Goal: Transaction & Acquisition: Purchase product/service

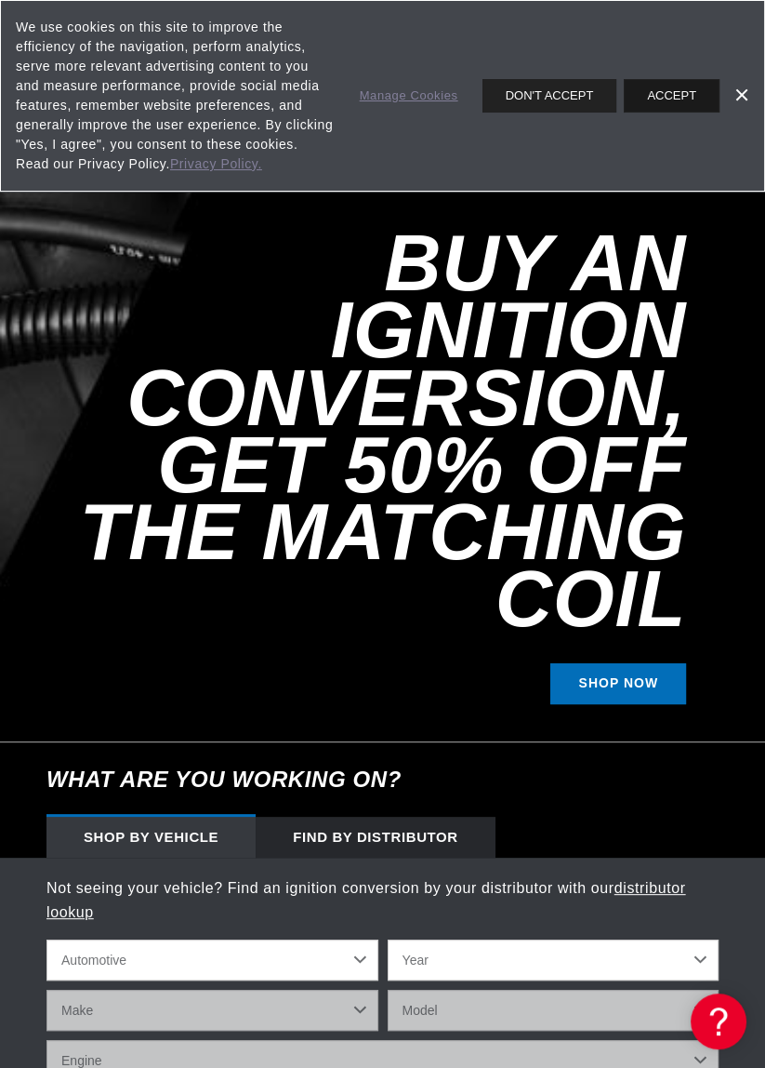
click at [691, 95] on button "ACCEPT" at bounding box center [672, 95] width 96 height 33
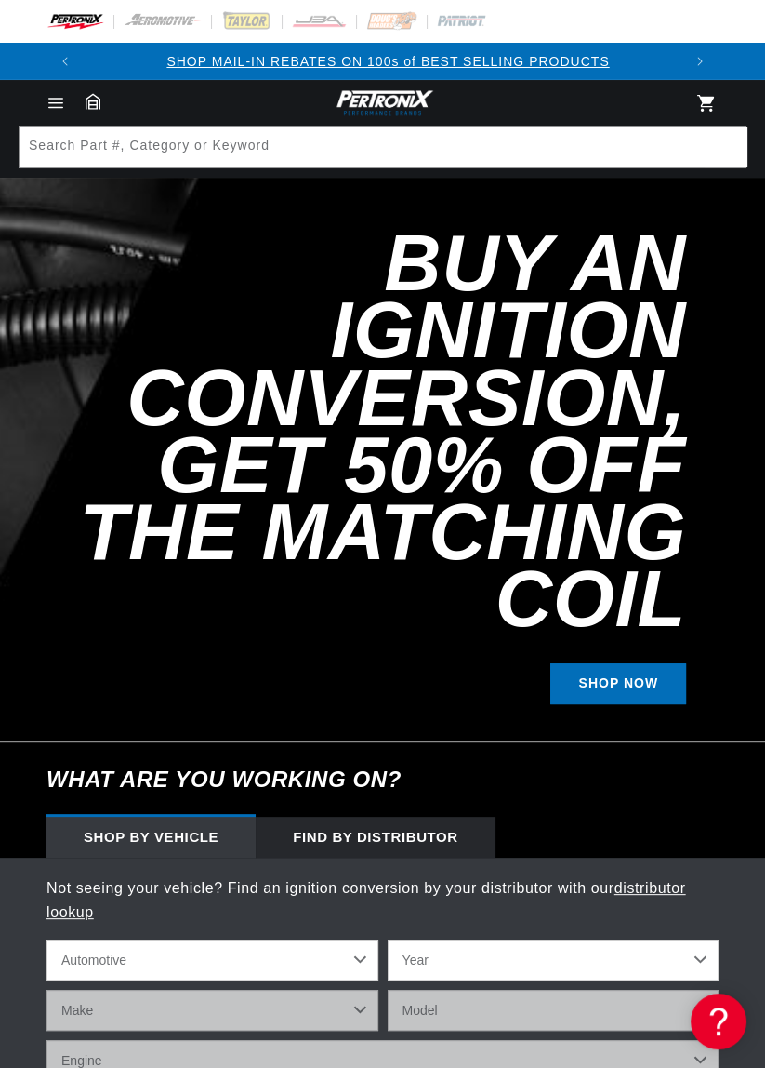
scroll to position [0, 597]
click at [700, 939] on select "Year [DATE] 2021 2020 2019 2018 2017 2016 2015 2014 2013 2012 2011 2010 2009 20…" at bounding box center [554, 959] width 332 height 41
select select "1968"
click at [388, 939] on select "Year [DATE] 2021 2020 2019 2018 2017 2016 2015 2014 2013 2012 2011 2010 2009 20…" at bounding box center [554, 959] width 332 height 41
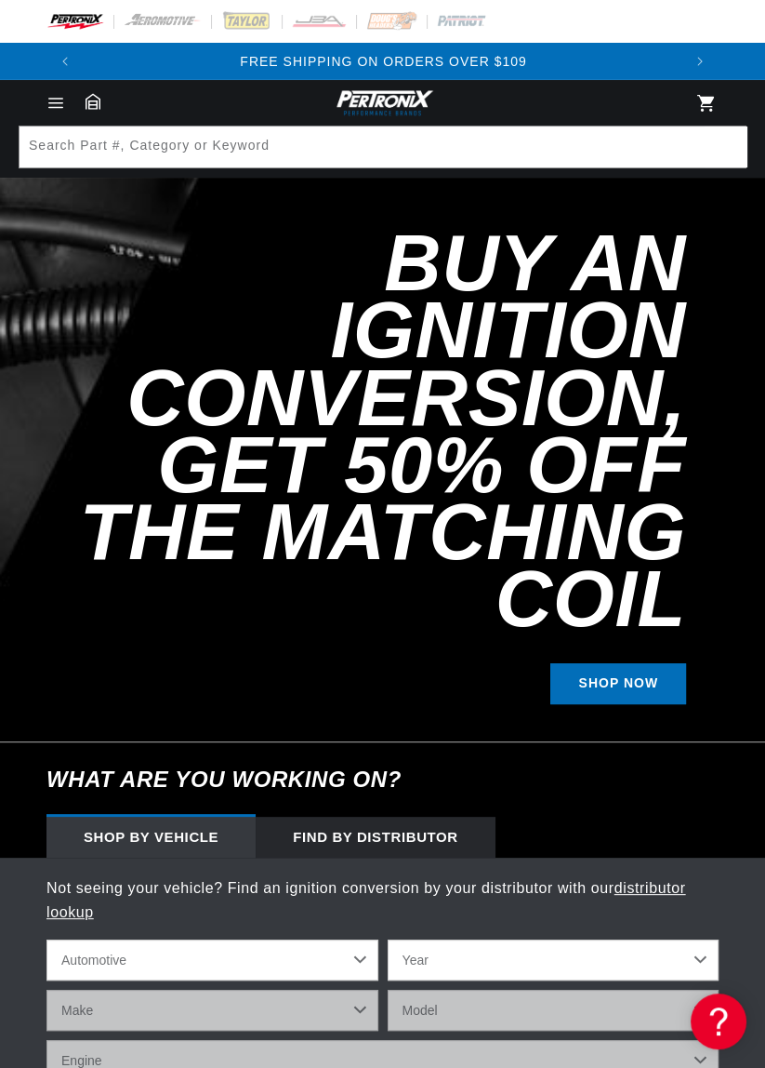
select select "1968"
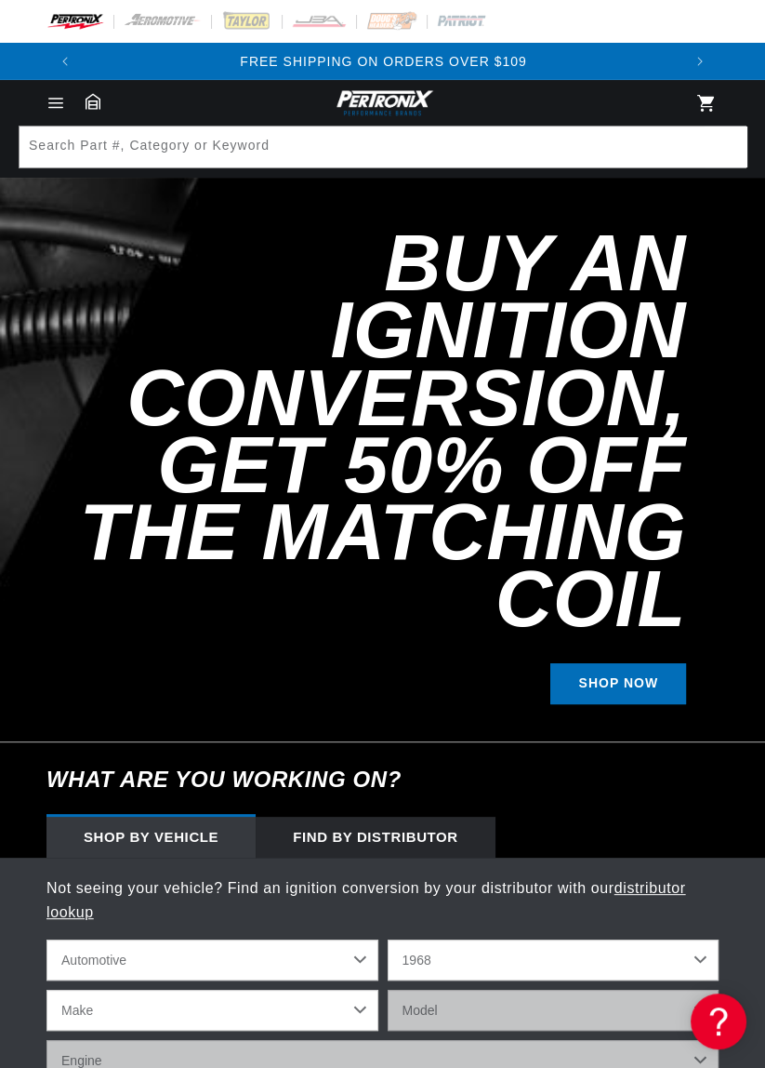
click at [358, 990] on select "Make Alfa Romeo American Motors Aston [PERSON_NAME][GEOGRAPHIC_DATA] [PERSON_NA…" at bounding box center [213, 1010] width 332 height 41
select select "Pontiac"
click at [47, 990] on select "Make Alfa Romeo American Motors Aston [PERSON_NAME][GEOGRAPHIC_DATA] [PERSON_NA…" at bounding box center [213, 1010] width 332 height 41
select select "Pontiac"
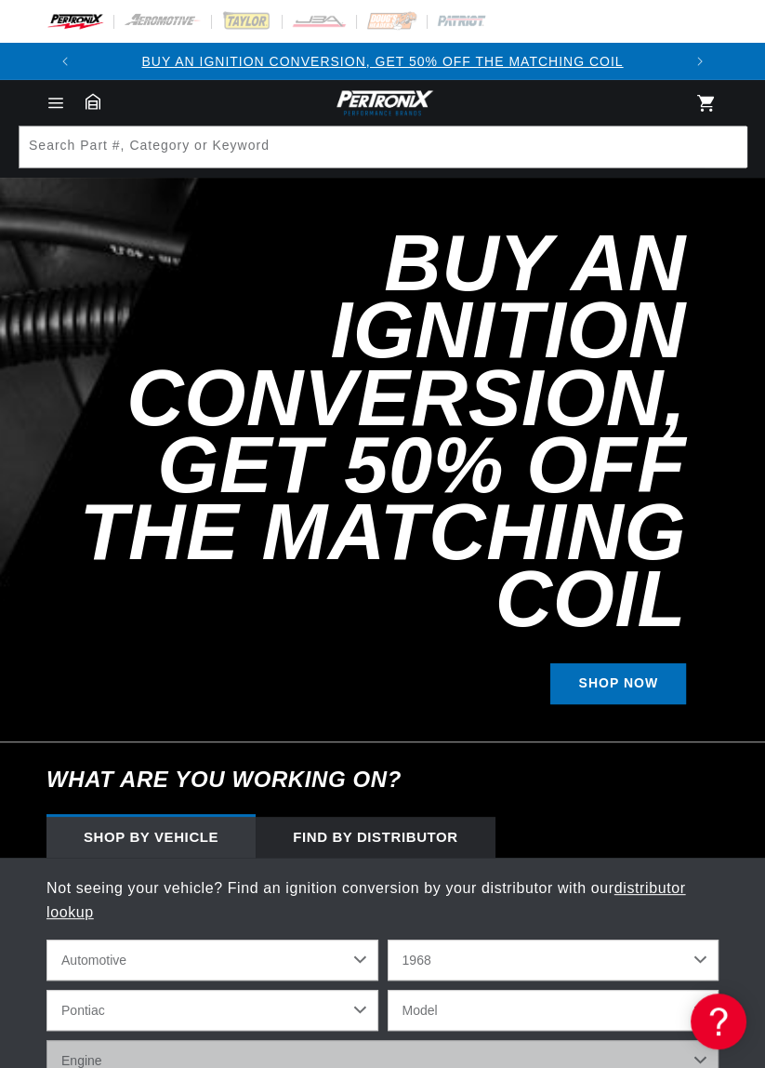
click at [701, 990] on select "Model Acadian [GEOGRAPHIC_DATA] [GEOGRAPHIC_DATA] Catalina Executive Firebird G…" at bounding box center [554, 1010] width 332 height 41
select select "Tempest"
click at [388, 990] on select "Model Acadian [GEOGRAPHIC_DATA] [GEOGRAPHIC_DATA] Catalina Executive Firebird G…" at bounding box center [554, 1010] width 332 height 41
select select "Tempest"
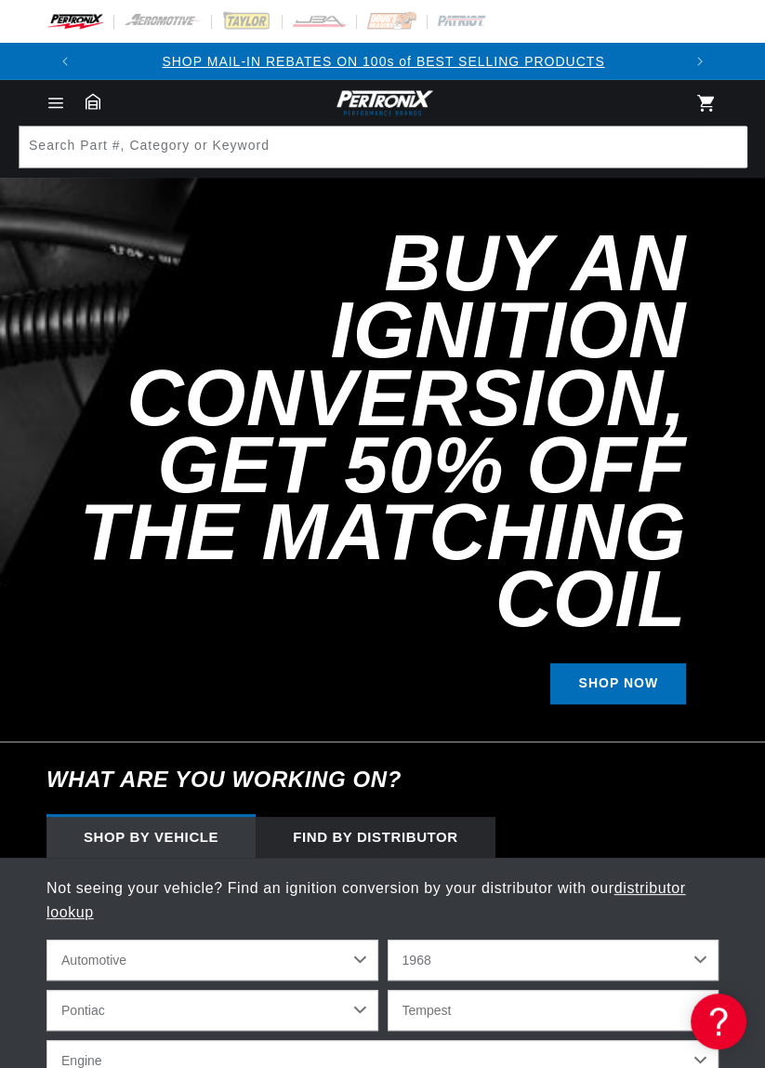
click at [706, 1040] on select "Engine 3.5L 6.4L 230cid / 3.8L 250cid / 4.1L 327cid / 5.3L 350cid / 5.7L 400cid…" at bounding box center [383, 1060] width 672 height 41
select select "350cid-5.7L"
click at [47, 1040] on select "Engine 3.5L 6.4L 230cid / 3.8L 250cid / 4.1L 327cid / 5.3L 350cid / 5.7L 400cid…" at bounding box center [383, 1060] width 672 height 41
select select "350cid-5.7L"
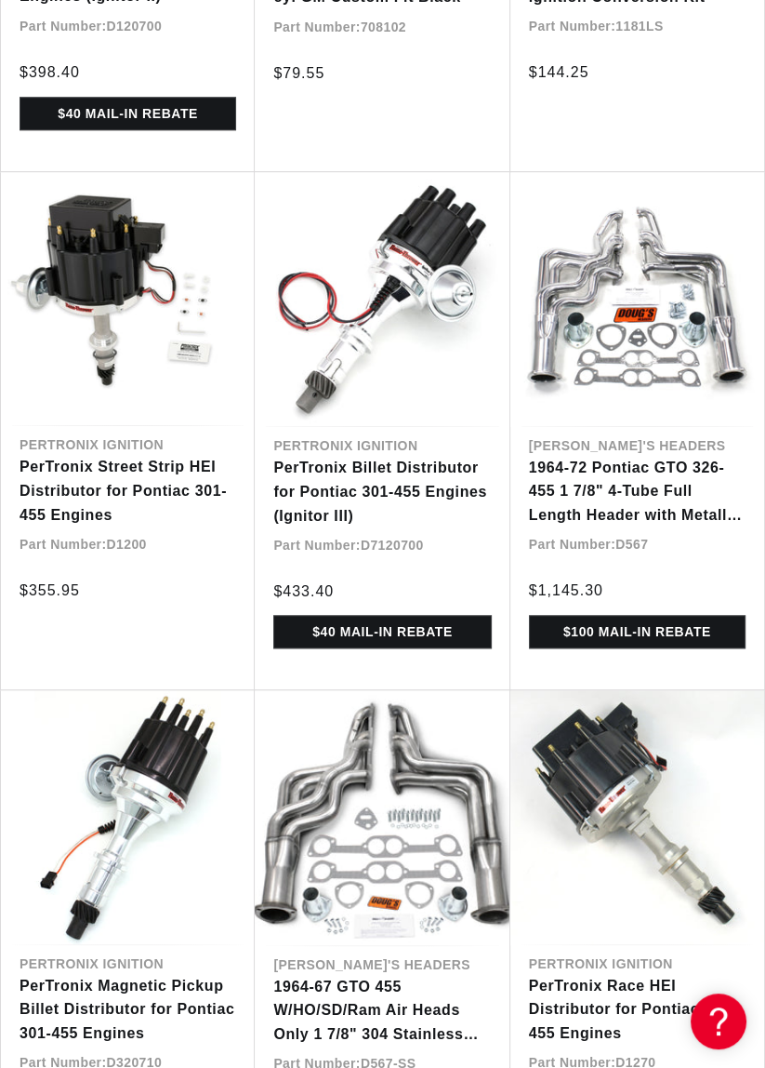
scroll to position [1265, 0]
